Goal: Task Accomplishment & Management: Use online tool/utility

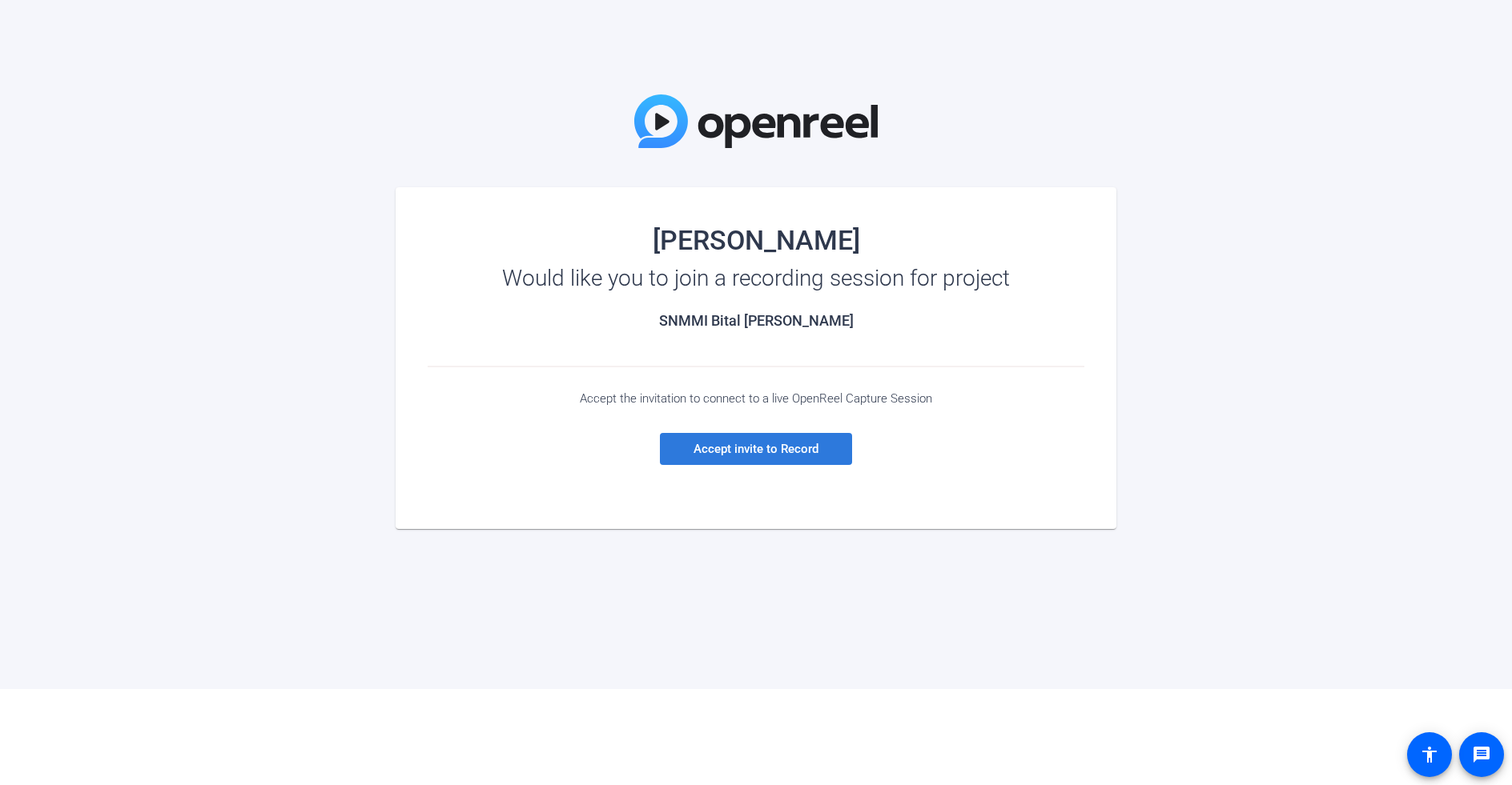
click at [765, 448] on span "Accept invite to Record" at bounding box center [756, 449] width 125 height 14
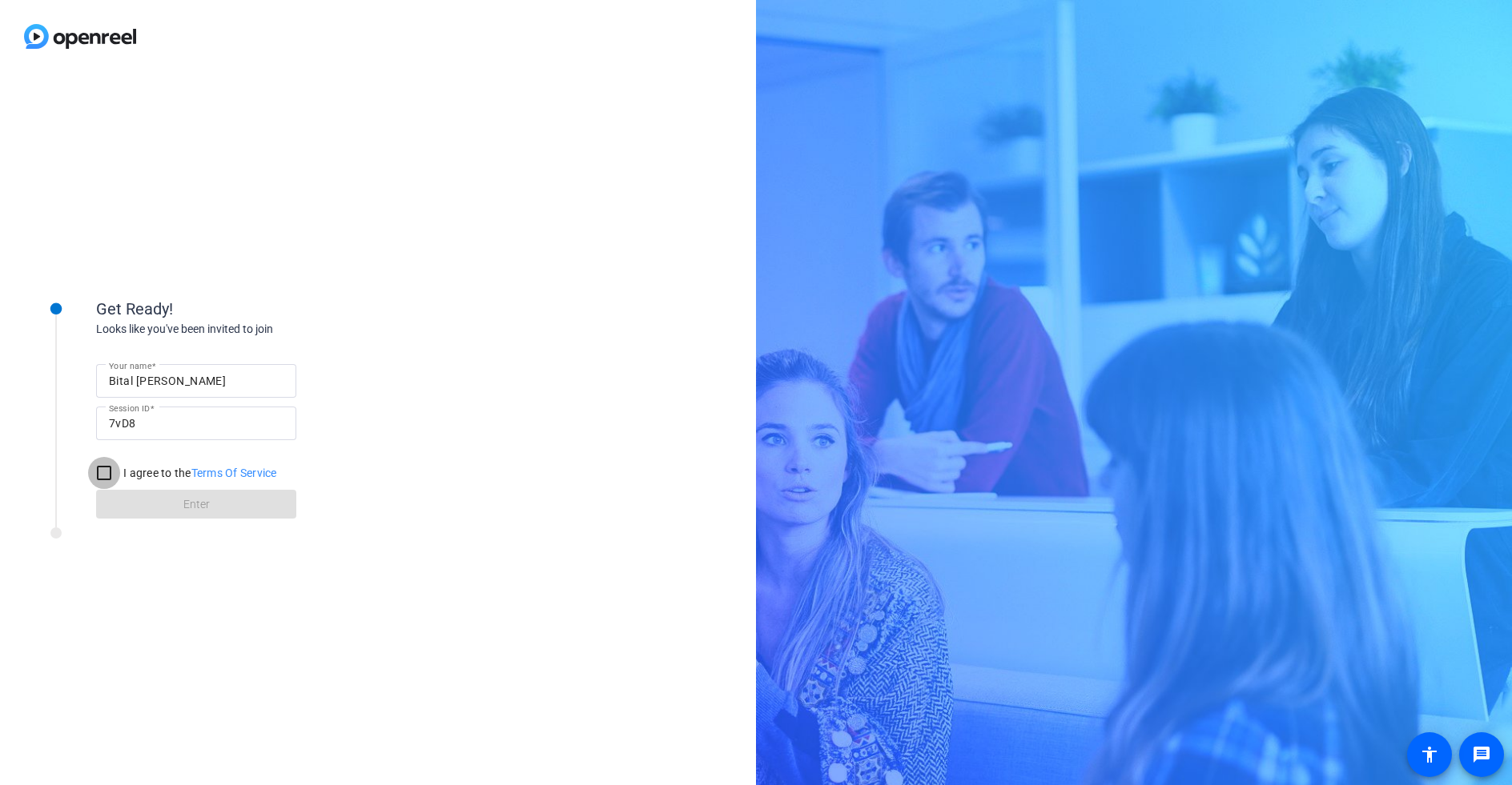
drag, startPoint x: 103, startPoint y: 470, endPoint x: 106, endPoint y: 483, distance: 13.3
click at [103, 470] on input "I agree to the Terms Of Service" at bounding box center [105, 473] width 32 height 32
checkbox input "true"
click at [169, 505] on span at bounding box center [197, 504] width 200 height 38
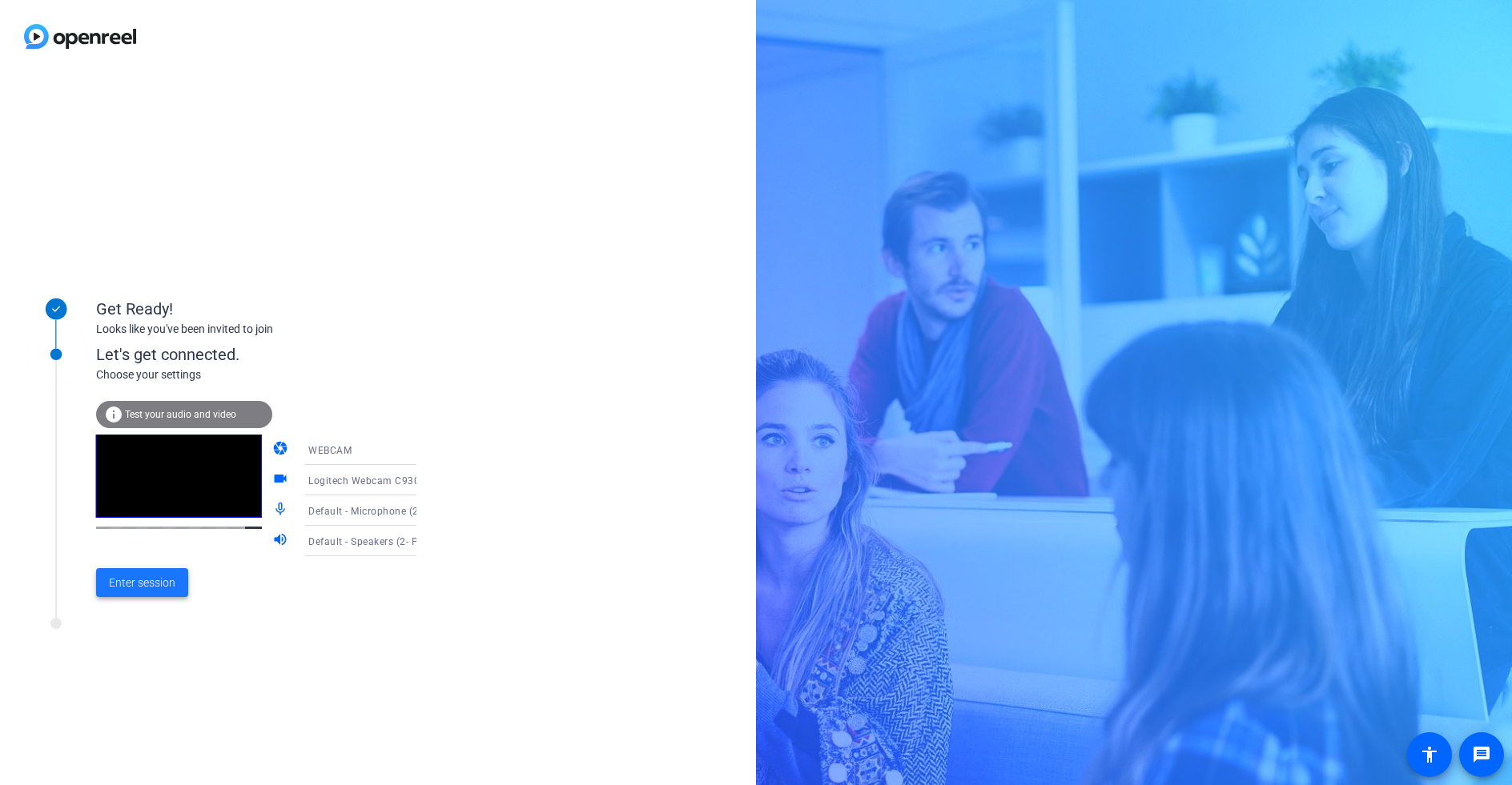
click at [165, 583] on span "Enter session" at bounding box center [142, 583] width 66 height 17
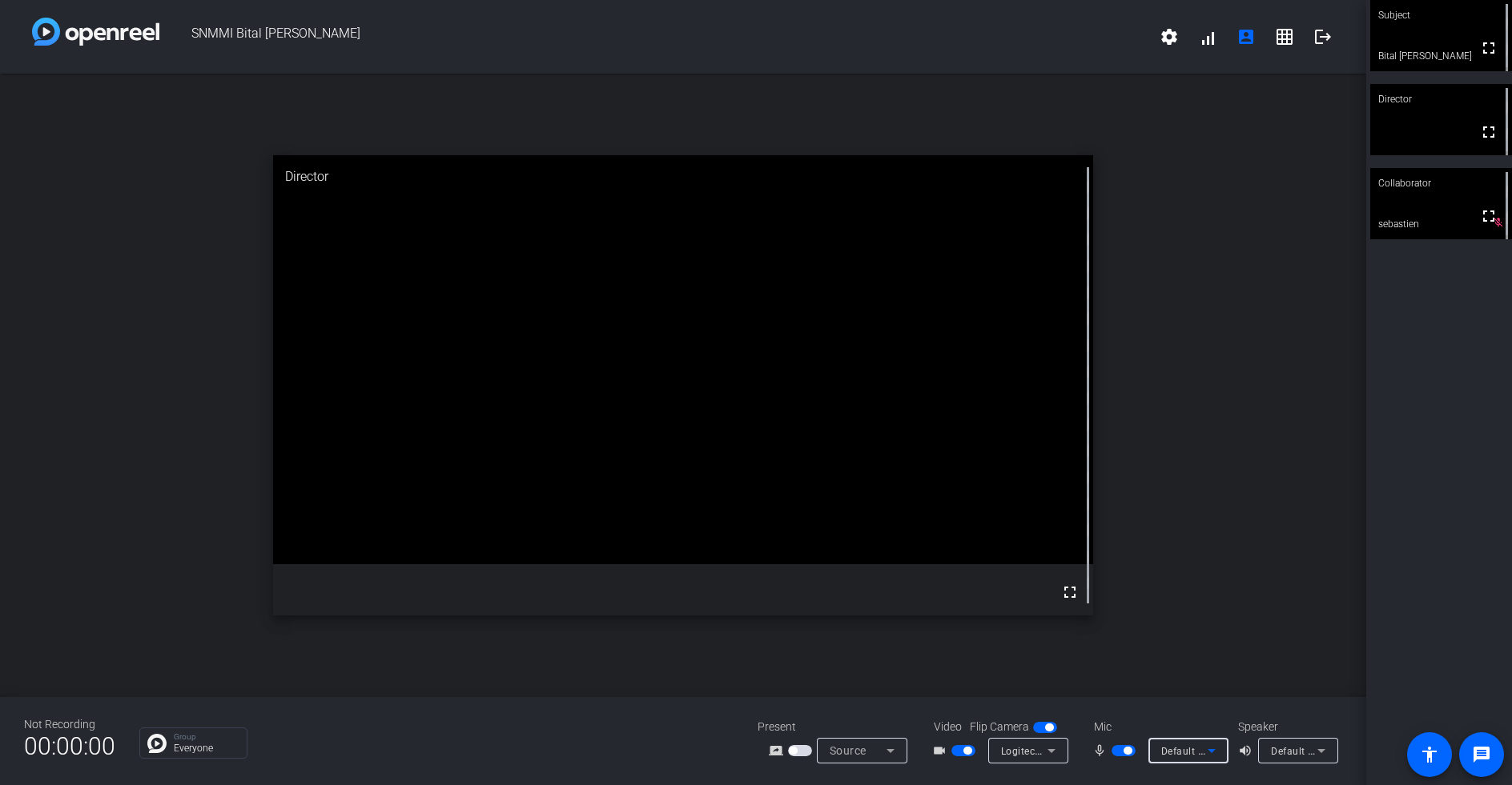
click at [1212, 755] on icon at bounding box center [1212, 751] width 20 height 20
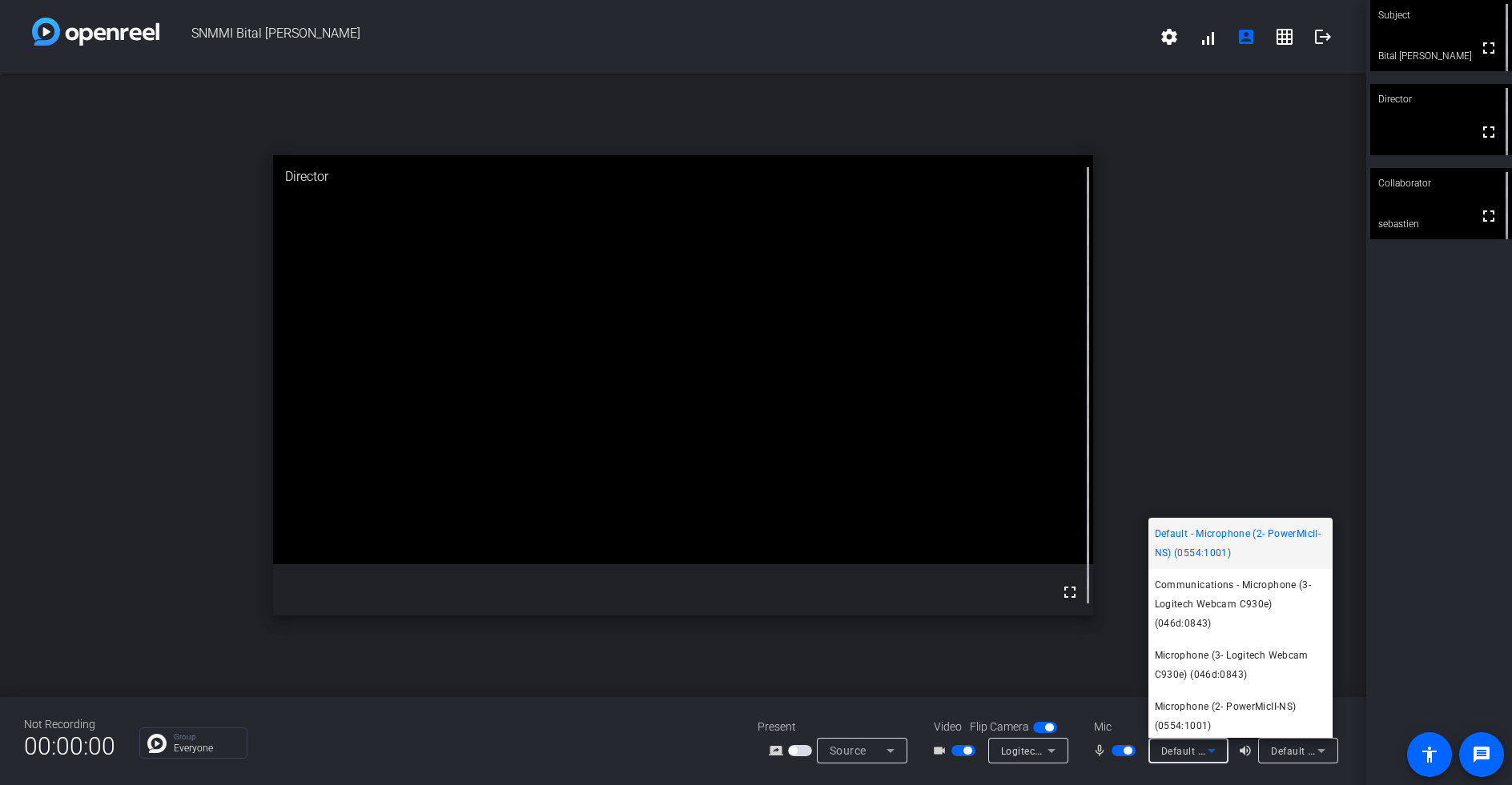
click at [1211, 753] on div at bounding box center [756, 392] width 1512 height 785
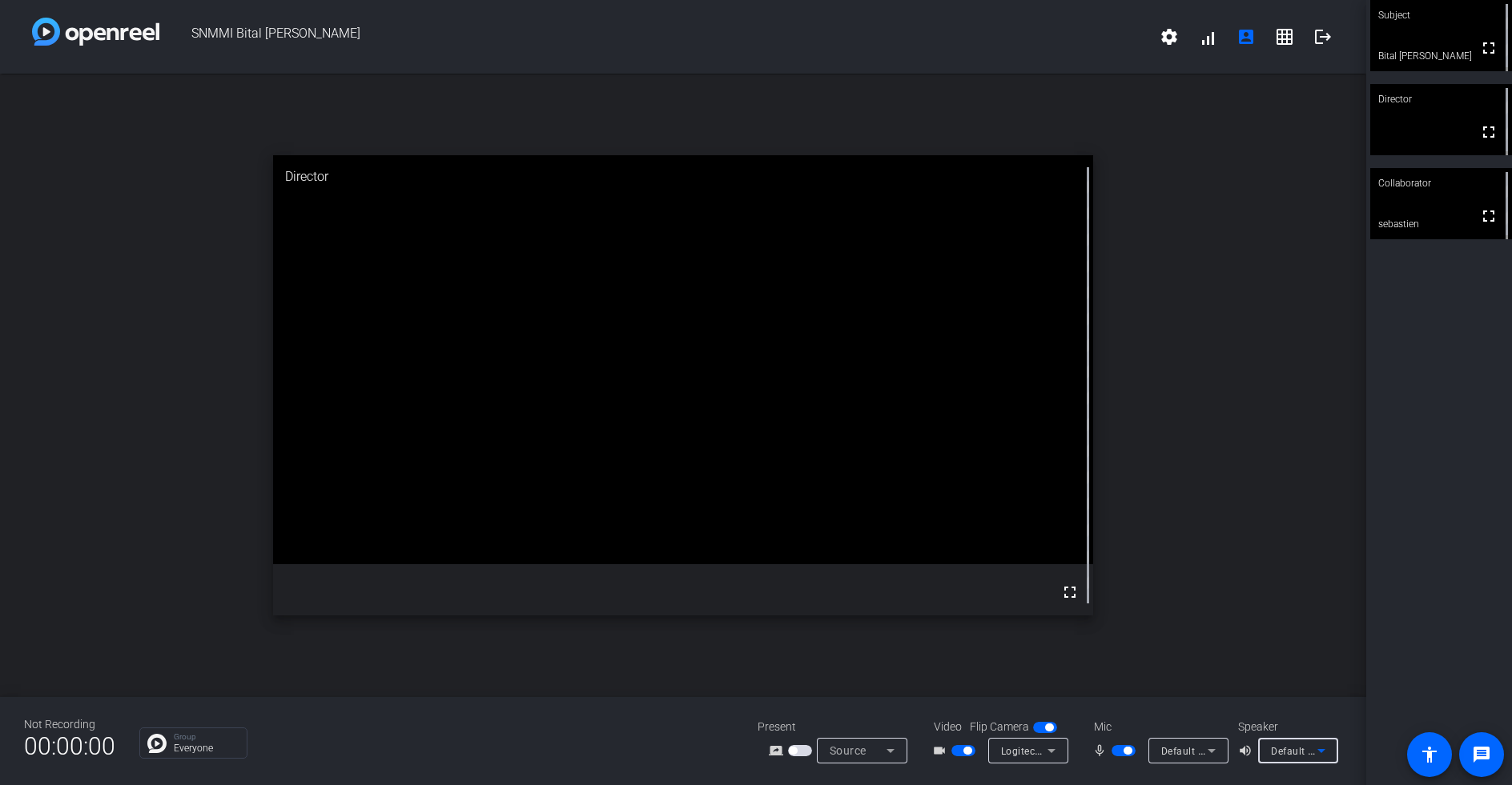
click at [1322, 752] on icon at bounding box center [1322, 751] width 8 height 4
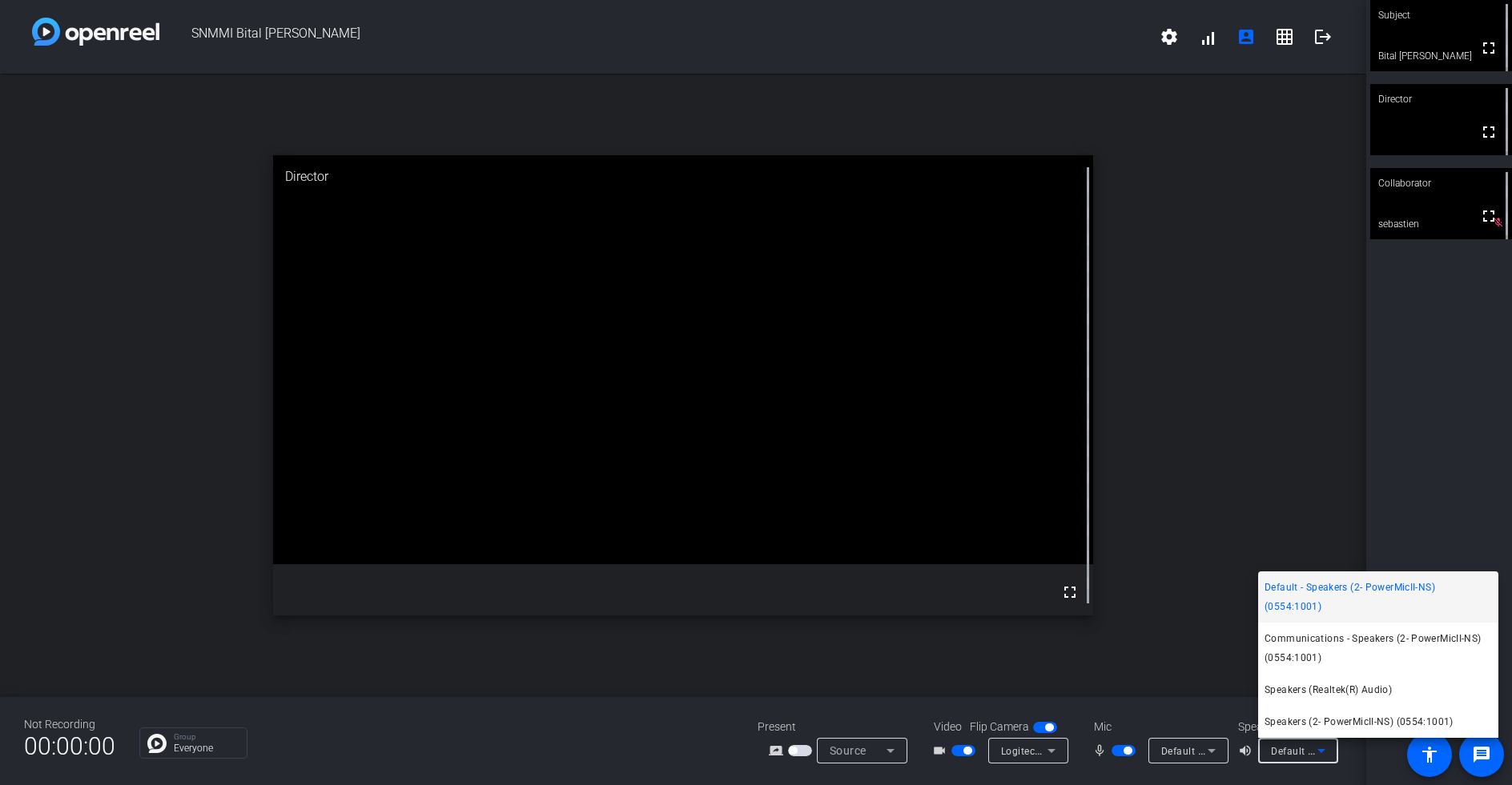
drag, startPoint x: 1321, startPoint y: 752, endPoint x: 1281, endPoint y: 716, distance: 53.8
click at [1320, 752] on div at bounding box center [756, 392] width 1512 height 785
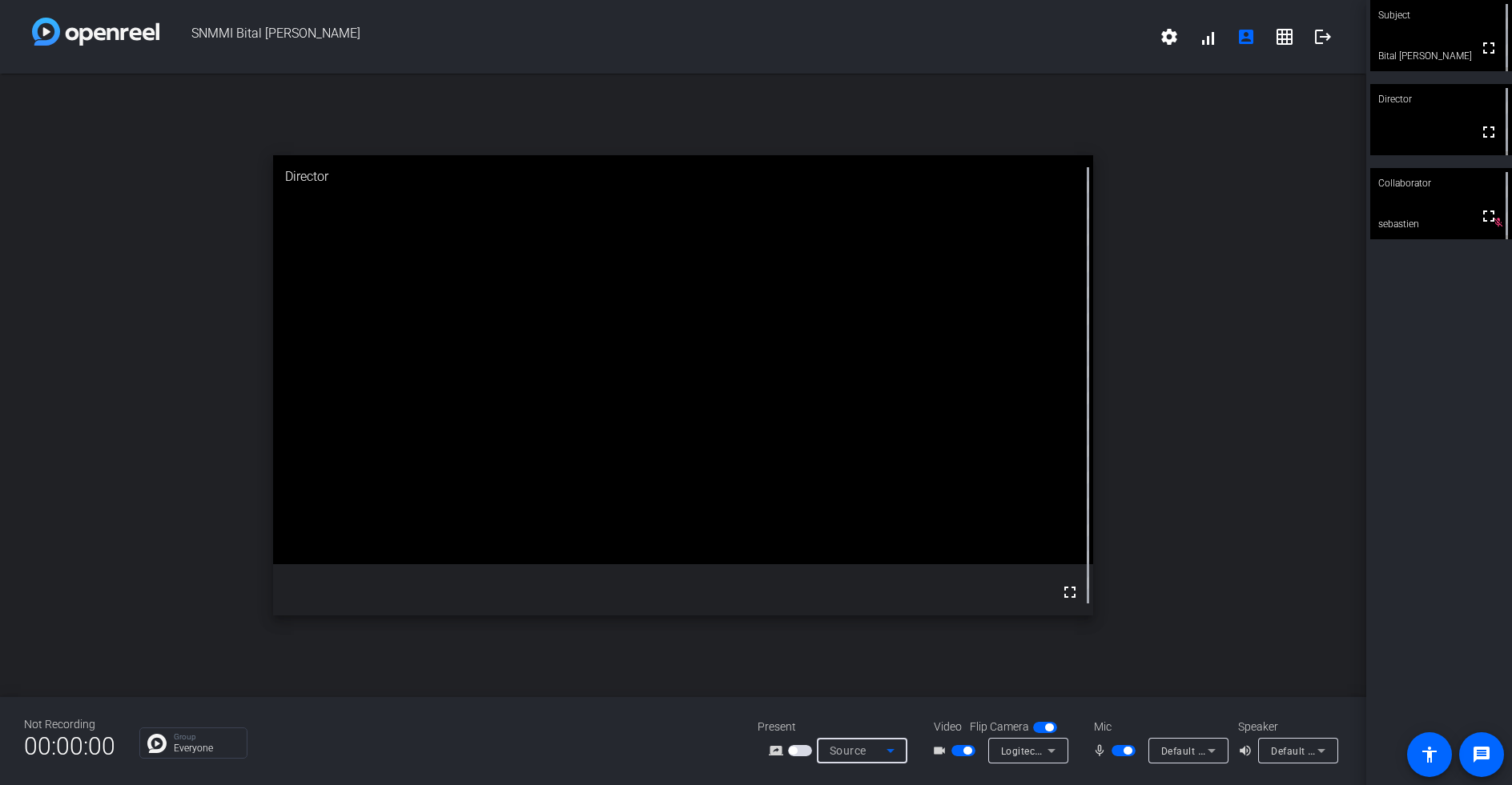
click at [894, 752] on icon at bounding box center [891, 751] width 20 height 20
click at [857, 688] on span "Screen Sharing" at bounding box center [857, 690] width 69 height 20
click at [881, 756] on icon at bounding box center [891, 751] width 20 height 20
click at [878, 683] on span "Screen Sharing" at bounding box center [857, 690] width 69 height 20
click at [1480, 58] on mat-icon "fullscreen" at bounding box center [1490, 48] width 20 height 20
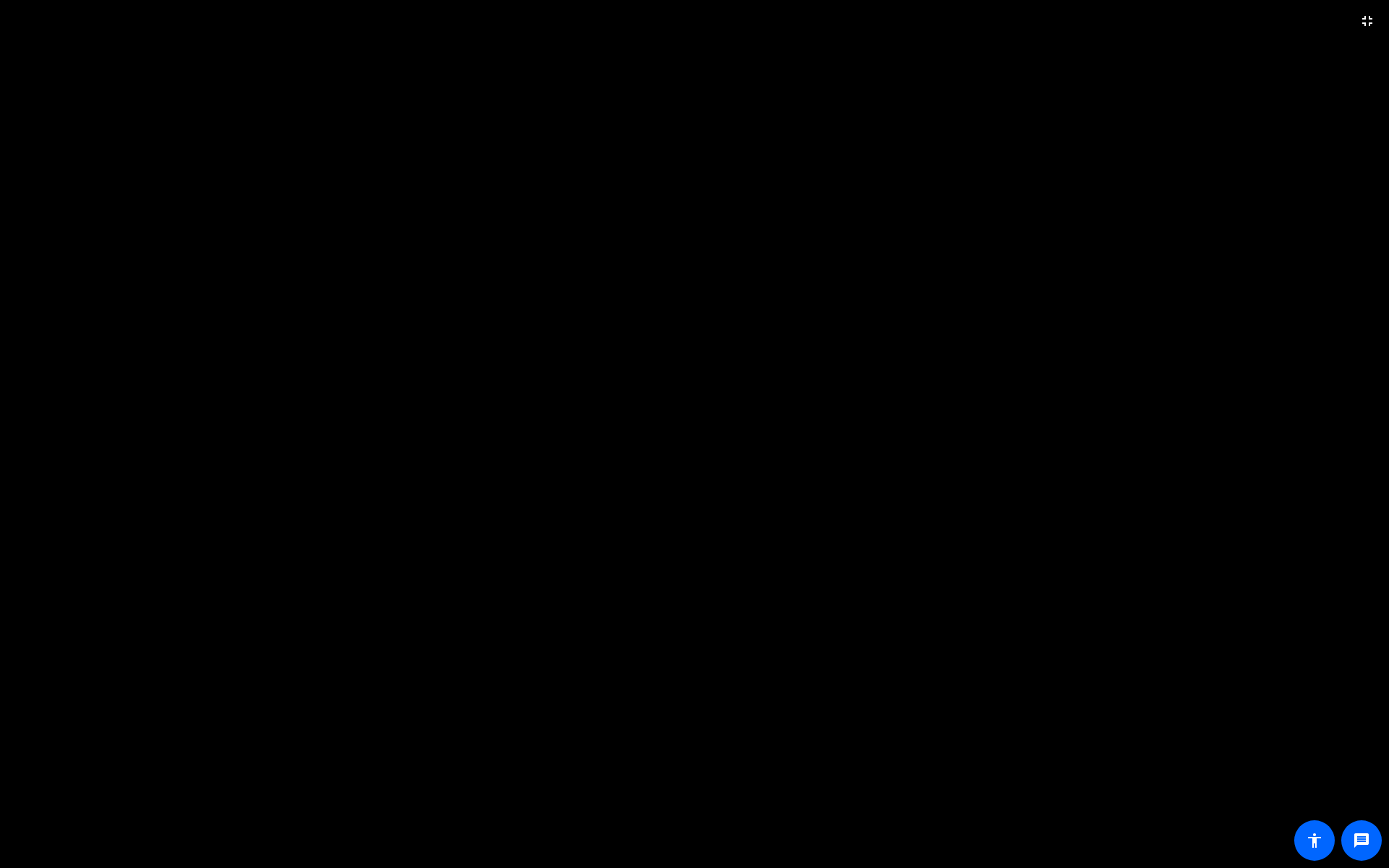
click at [943, 332] on video at bounding box center [694, 434] width 1389 height 868
click at [716, 332] on video at bounding box center [694, 434] width 1389 height 868
click at [1365, 23] on mat-icon "fullscreen_exit" at bounding box center [1367, 21] width 18 height 18
